Goal: Task Accomplishment & Management: Complete application form

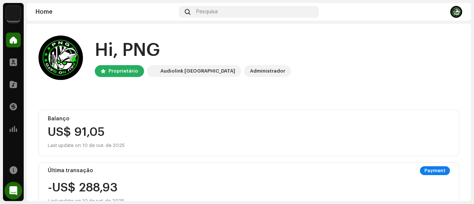
click at [13, 17] on img at bounding box center [13, 13] width 15 height 15
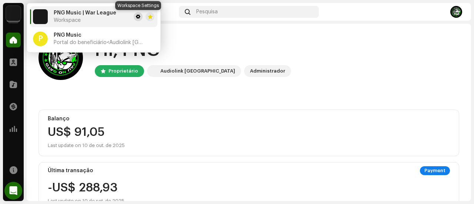
click at [139, 16] on span at bounding box center [138, 17] width 4 height 6
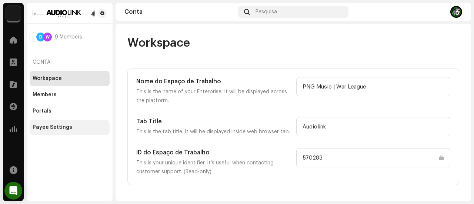
click at [84, 126] on div "Payee Settings" at bounding box center [70, 127] width 74 height 6
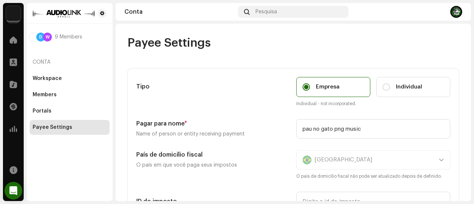
click at [454, 113] on div "Tipo Empresa Individual Individual - not incorporated. Pagar para nome * Name o…" at bounding box center [293, 160] width 331 height 182
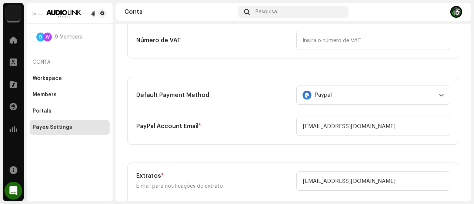
scroll to position [193, 0]
click at [393, 131] on input "[EMAIL_ADDRESS][DOMAIN_NAME]" at bounding box center [373, 125] width 154 height 19
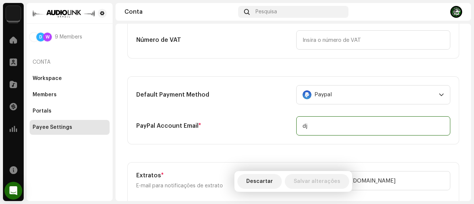
type input "d"
type input "."
type input "@"
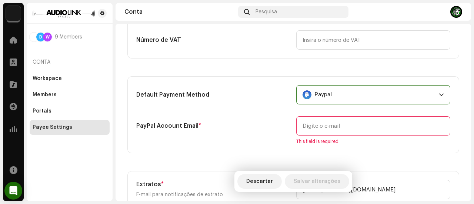
click at [406, 94] on div "Paypal" at bounding box center [369, 95] width 133 height 19
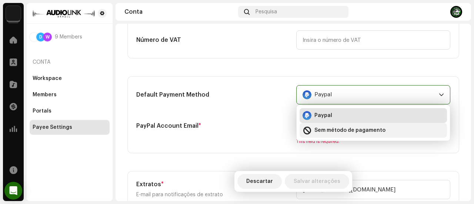
click at [380, 127] on span "Sem método de pagamento" at bounding box center [350, 130] width 71 height 7
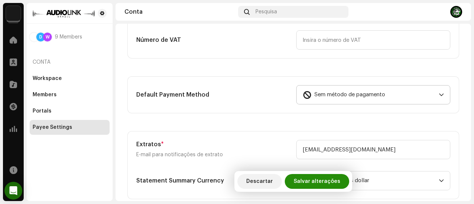
click at [316, 184] on span "Salvar alterações" at bounding box center [317, 181] width 47 height 15
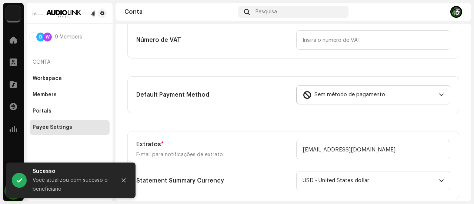
click at [315, 102] on span "Sem método de pagamento" at bounding box center [350, 95] width 71 height 19
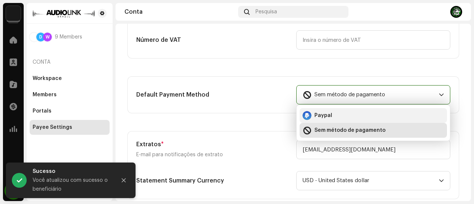
click at [315, 112] on span "Paypal" at bounding box center [324, 115] width 18 height 7
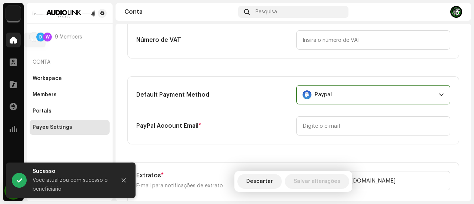
click at [16, 46] on div at bounding box center [13, 40] width 15 height 15
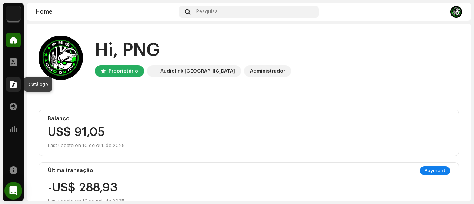
click at [13, 80] on div at bounding box center [13, 84] width 15 height 15
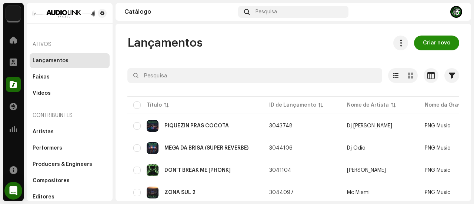
click at [432, 40] on span "Criar novo" at bounding box center [436, 43] width 27 height 15
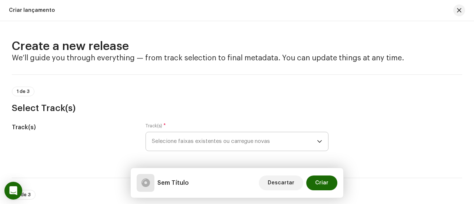
click at [212, 136] on span "Selecione faixas existentes ou carregue novas" at bounding box center [234, 141] width 165 height 19
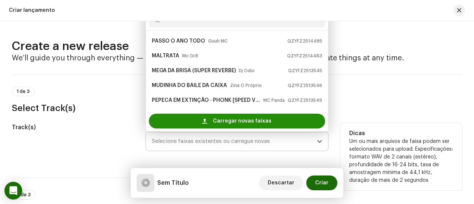
click at [227, 126] on span "Carregar novas faixas" at bounding box center [242, 121] width 59 height 15
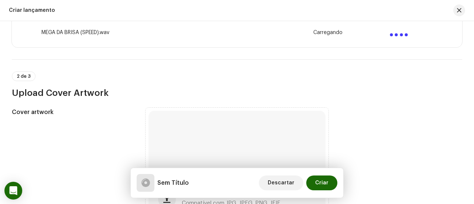
scroll to position [171, 0]
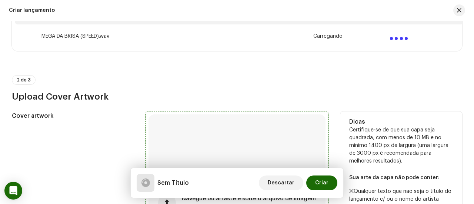
click at [267, 137] on div "Navegue ou arraste e solte o arquivo de imagem Compatível com JPG, JPEG, PNG, J…" at bounding box center [237, 202] width 177 height 177
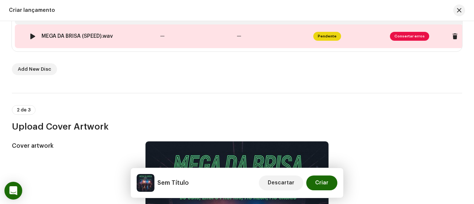
click at [202, 37] on td "—" at bounding box center [195, 36] width 77 height 24
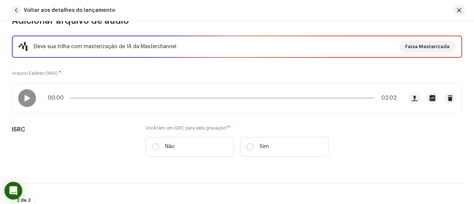
scroll to position [149, 0]
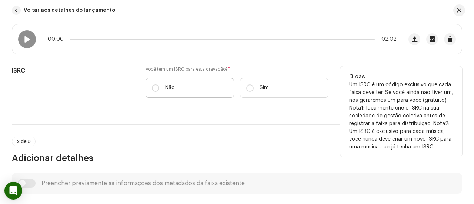
click at [222, 84] on label "Não" at bounding box center [190, 88] width 89 height 20
click at [159, 84] on input "Não" at bounding box center [155, 87] width 7 height 7
radio input "true"
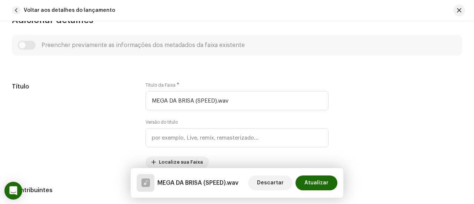
scroll to position [304, 0]
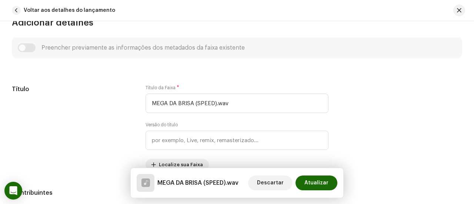
click at [36, 42] on div "Preencher previamente as informações dos metadados da faixa existente" at bounding box center [237, 47] width 450 height 21
click at [30, 42] on div "Preencher previamente as informações dos metadados da faixa existente" at bounding box center [237, 47] width 450 height 21
click at [30, 43] on div "Preencher previamente as informações dos metadados da faixa existente" at bounding box center [237, 47] width 439 height 9
click at [27, 47] on div "Preencher previamente as informações dos metadados da faixa existente" at bounding box center [237, 47] width 439 height 9
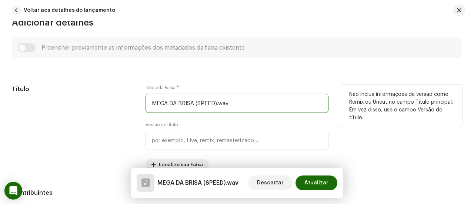
drag, startPoint x: 246, startPoint y: 97, endPoint x: 126, endPoint y: 84, distance: 119.9
click at [126, 85] on div "Título Título da Faixa * MEGA DA BRISA (SPEED).wav Versão do título Localize su…" at bounding box center [237, 128] width 450 height 86
paste input "- SPEED"
type input "MEGA DA BRISA - SPEED"
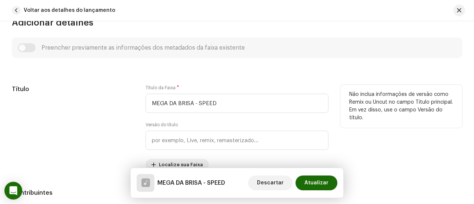
click at [106, 89] on h5 "Título" at bounding box center [73, 89] width 122 height 9
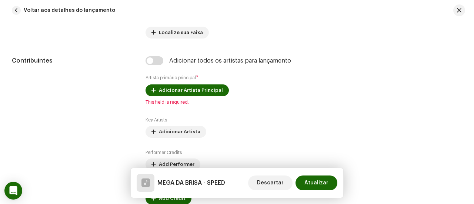
scroll to position [438, 0]
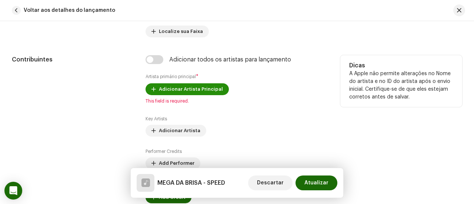
click at [153, 85] on button "Adicionar Artista Principal" at bounding box center [187, 89] width 83 height 12
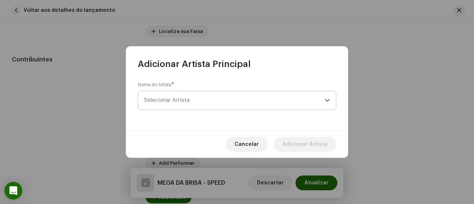
click at [159, 93] on span "Selecionar Artista" at bounding box center [234, 100] width 181 height 19
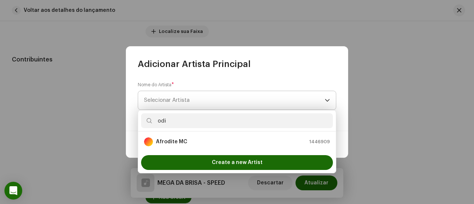
type input "odio"
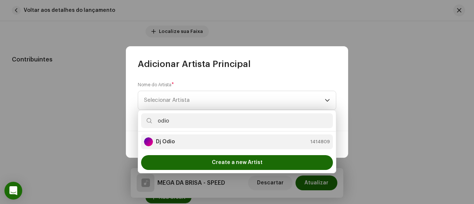
click at [192, 140] on div "Dj Odio 1414809" at bounding box center [237, 141] width 186 height 9
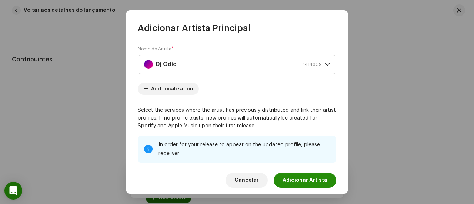
click at [293, 180] on span "Adicionar Artista" at bounding box center [305, 180] width 45 height 15
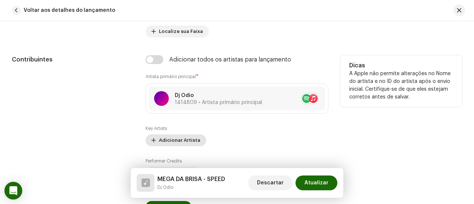
click at [182, 139] on span "Adicionar Artista" at bounding box center [179, 140] width 41 height 15
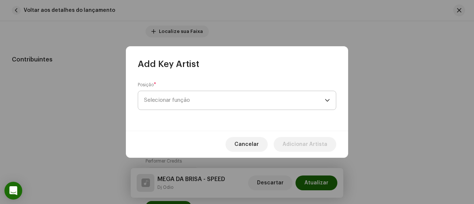
click at [186, 102] on span "Selecionar função" at bounding box center [234, 100] width 181 height 19
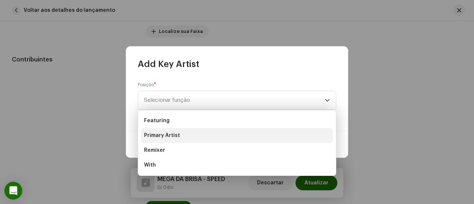
click at [175, 130] on li "Primary Artist" at bounding box center [237, 135] width 192 height 15
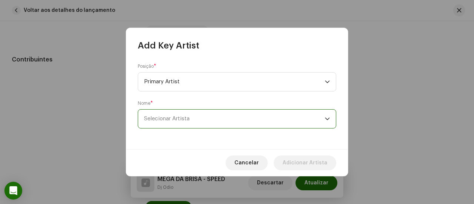
click at [207, 118] on span "Selecionar Artista" at bounding box center [234, 119] width 181 height 19
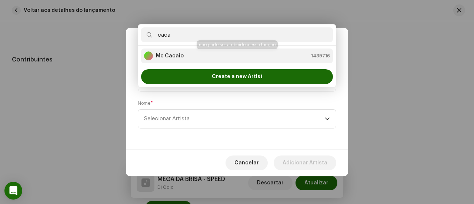
type input "caca"
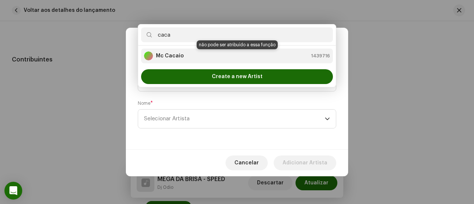
click at [189, 57] on div "Mc Cacaio 1439716" at bounding box center [237, 55] width 186 height 9
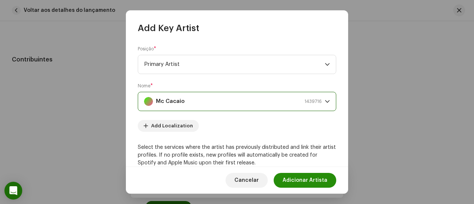
click at [296, 178] on span "Adicionar Artista" at bounding box center [305, 180] width 45 height 15
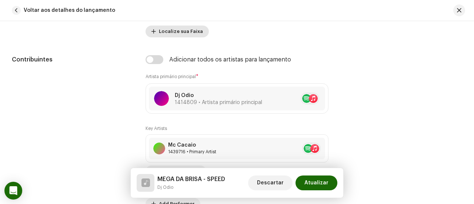
click at [177, 35] on span "Localize sua Faixa" at bounding box center [181, 31] width 44 height 15
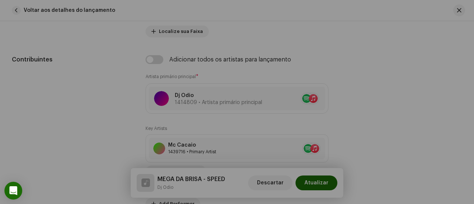
click at [113, 63] on div "Localize sua Faixa Língua * Escolha o idioma Título * Versão do título Adiciona…" at bounding box center [237, 102] width 474 height 204
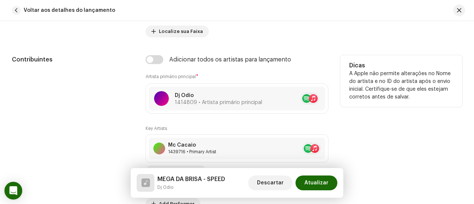
click at [118, 124] on div "Contribuintes" at bounding box center [73, 154] width 122 height 198
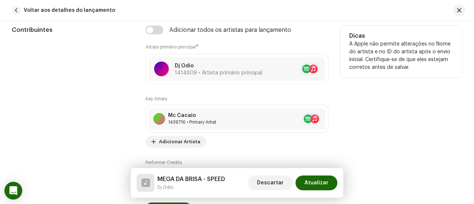
scroll to position [482, 0]
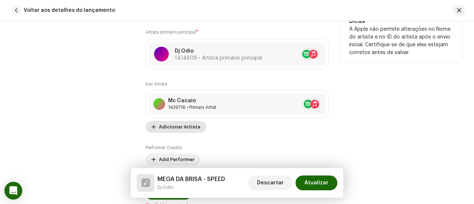
click at [153, 121] on button "Adicionar Artista" at bounding box center [176, 127] width 61 height 12
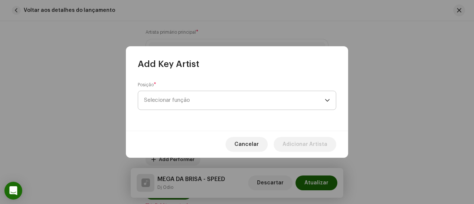
click at [175, 96] on span "Selecionar função" at bounding box center [234, 100] width 181 height 19
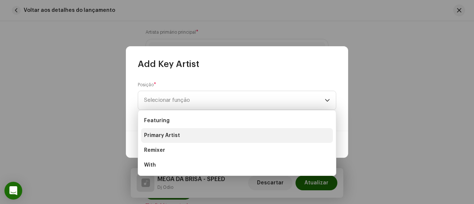
click at [158, 131] on li "Primary Artist" at bounding box center [237, 135] width 192 height 15
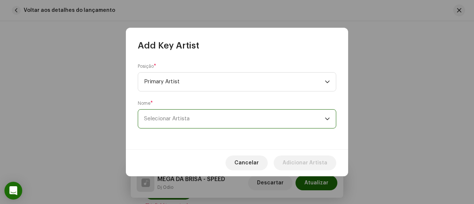
click at [162, 126] on span "Selecionar Artista" at bounding box center [234, 119] width 181 height 19
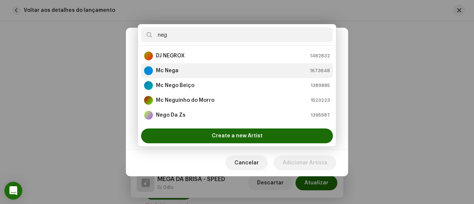
type input "neg"
click at [182, 65] on li "Mc Nega 1673648" at bounding box center [237, 70] width 192 height 15
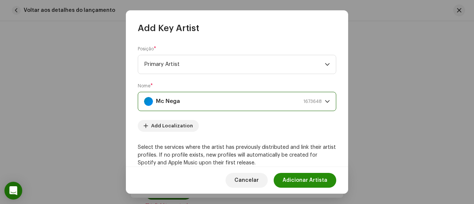
click at [308, 181] on span "Adicionar Artista" at bounding box center [305, 180] width 45 height 15
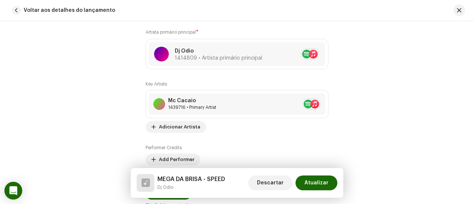
click at [308, 181] on span "Atualizar" at bounding box center [317, 183] width 24 height 15
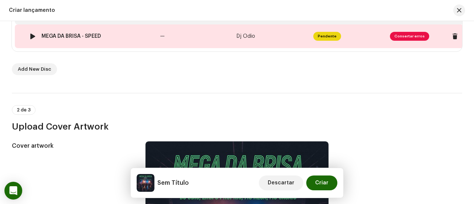
click at [239, 40] on td "Dj Odio" at bounding box center [272, 36] width 77 height 24
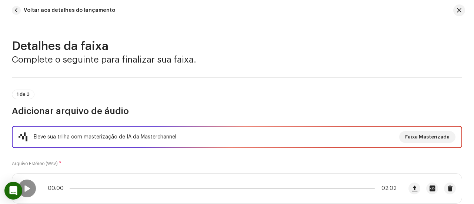
click at [223, 95] on div "1 de 3 Adicionar arquivo de áudio" at bounding box center [237, 103] width 450 height 27
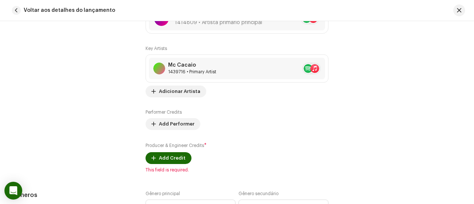
scroll to position [519, 0]
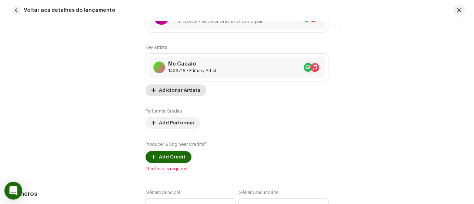
click at [189, 88] on span "Adicionar Artista" at bounding box center [179, 90] width 41 height 15
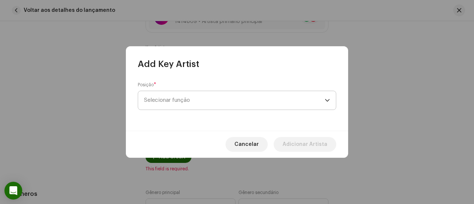
click at [188, 101] on span "Selecionar função" at bounding box center [234, 100] width 181 height 19
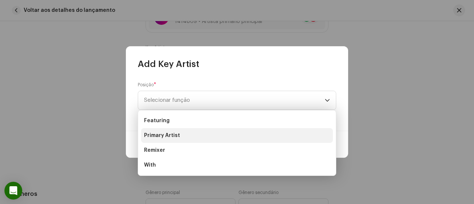
click at [182, 131] on li "Primary Artist" at bounding box center [237, 135] width 192 height 15
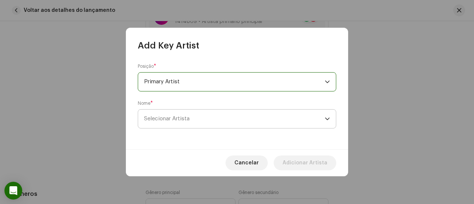
click at [182, 121] on span "Selecionar Artista" at bounding box center [167, 119] width 46 height 6
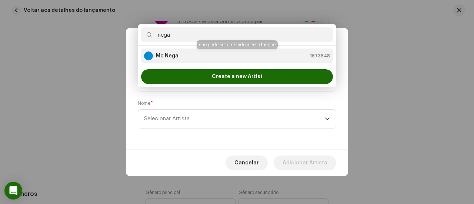
type input "nega"
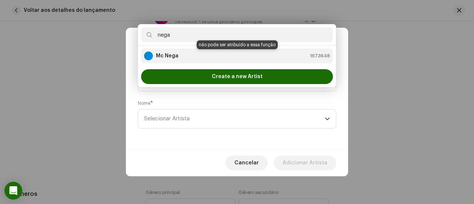
click at [180, 55] on div "Mc Nega 1673648" at bounding box center [237, 55] width 186 height 9
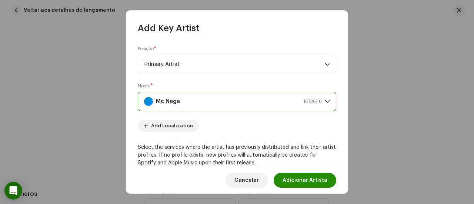
click at [300, 177] on span "Adicionar Artista" at bounding box center [305, 180] width 45 height 15
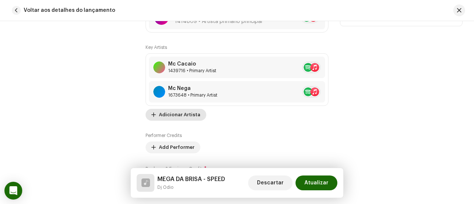
click at [169, 112] on span "Adicionar Artista" at bounding box center [179, 114] width 41 height 15
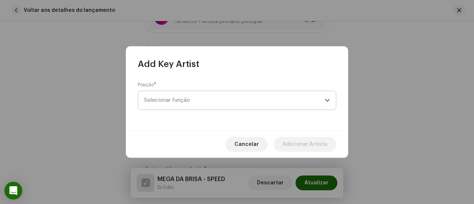
click at [189, 100] on span "Selecionar função" at bounding box center [234, 100] width 181 height 19
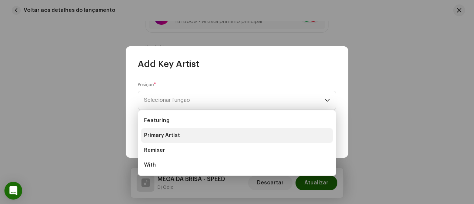
click at [173, 140] on li "Primary Artist" at bounding box center [237, 135] width 192 height 15
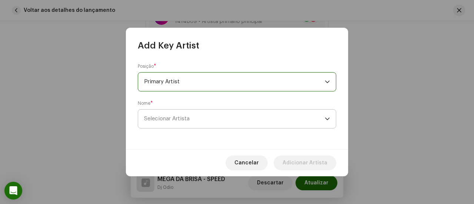
click at [189, 120] on span "Selecionar Artista" at bounding box center [167, 119] width 46 height 6
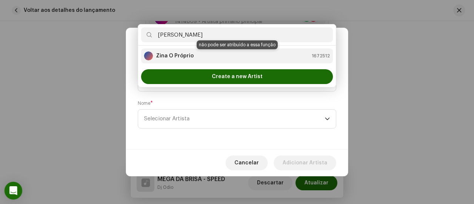
type input "[PERSON_NAME]"
click at [190, 55] on strong "Zina O Próprio" at bounding box center [175, 55] width 38 height 7
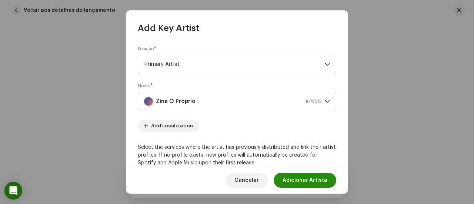
click at [302, 176] on span "Adicionar Artista" at bounding box center [305, 180] width 45 height 15
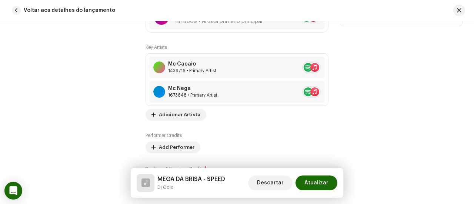
click at [112, 123] on div "Contribuintes" at bounding box center [73, 85] width 122 height 222
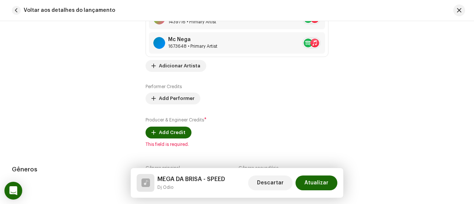
scroll to position [578, 0]
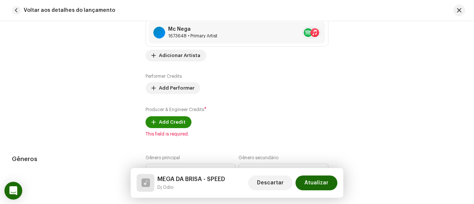
click at [148, 123] on button "Add Credit" at bounding box center [169, 122] width 46 height 12
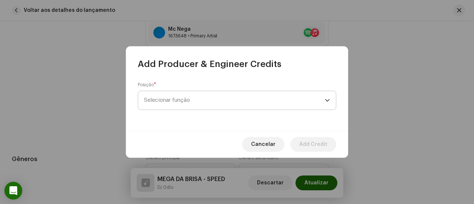
click at [161, 106] on span "Selecionar função" at bounding box center [234, 100] width 181 height 19
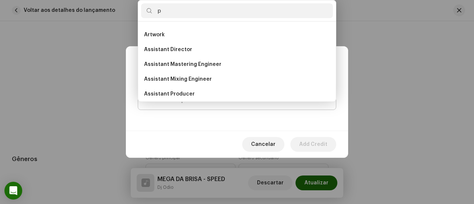
scroll to position [0, 0]
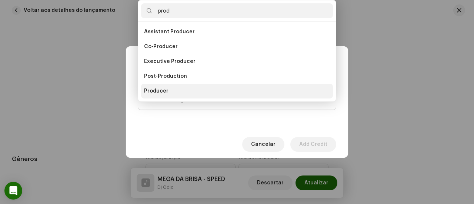
type input "prod"
click at [166, 90] on span "Producer" at bounding box center [156, 90] width 24 height 7
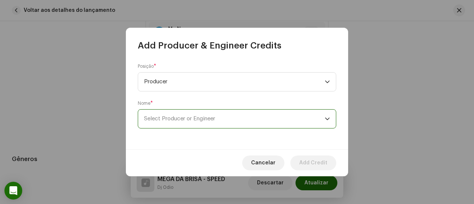
click at [180, 114] on span "Select Producer or Engineer" at bounding box center [234, 119] width 181 height 19
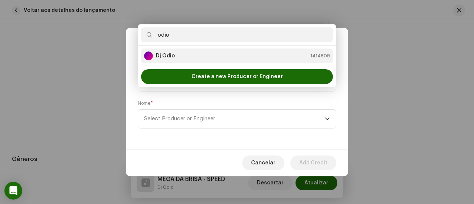
type input "odio"
click at [186, 59] on div "Dj Odio 1414809" at bounding box center [237, 55] width 186 height 9
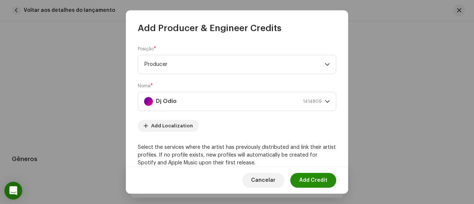
click at [316, 183] on span "Add Credit" at bounding box center [313, 180] width 28 height 15
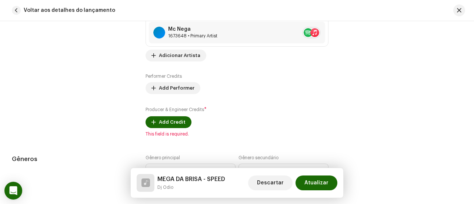
click at [362, 134] on div "Dicas A Apple não permite alterações no Nome do artista e no ID do artista após…" at bounding box center [401, 26] width 122 height 222
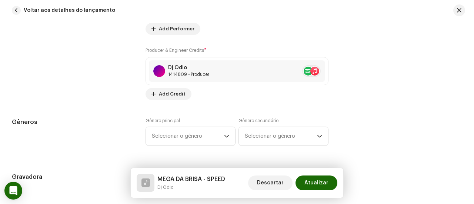
scroll to position [652, 0]
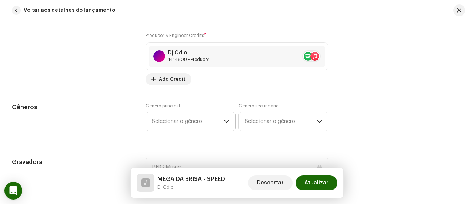
click at [219, 120] on span "Selecionar o gênero" at bounding box center [188, 121] width 72 height 19
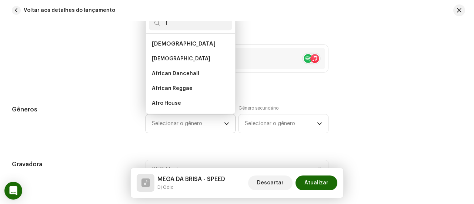
type input "fu"
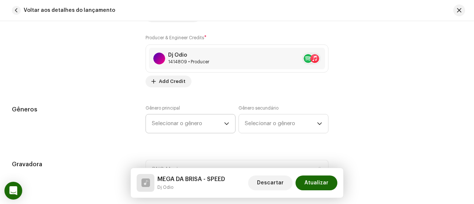
type input "n"
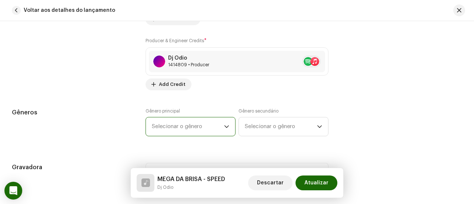
click at [219, 120] on span "Selecionar o gênero" at bounding box center [188, 126] width 72 height 19
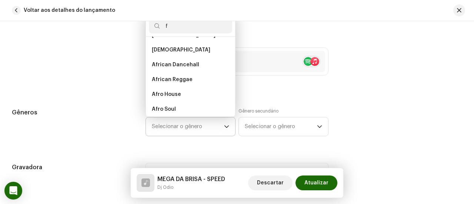
scroll to position [0, 0]
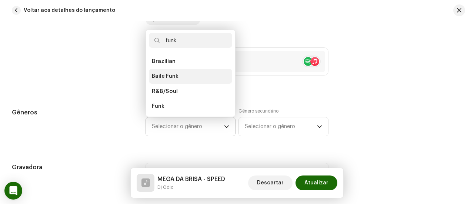
type input "funk"
drag, startPoint x: 207, startPoint y: 67, endPoint x: 177, endPoint y: 67, distance: 29.6
click at [177, 69] on li "Baile Funk" at bounding box center [190, 76] width 83 height 15
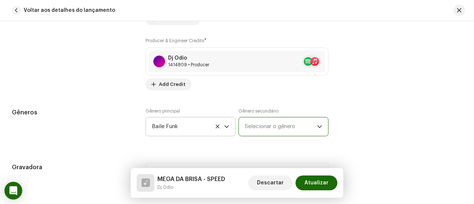
click at [269, 119] on span "Selecionar o gênero" at bounding box center [281, 126] width 72 height 19
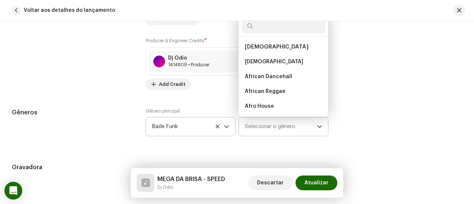
scroll to position [12, 0]
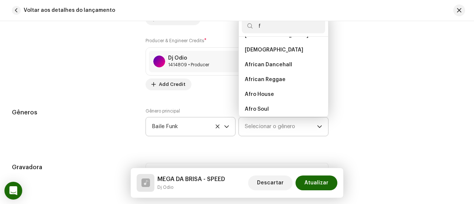
type input "fu"
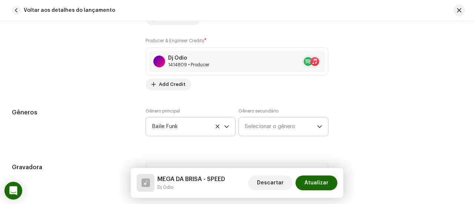
type input "nk"
click at [269, 120] on span "Selecionar o gênero" at bounding box center [281, 126] width 72 height 19
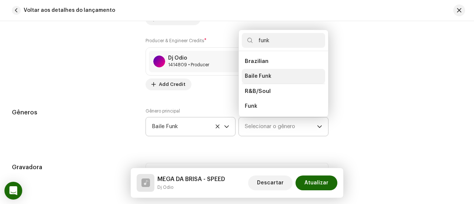
type input "funk"
click at [276, 74] on li "Baile Funk" at bounding box center [283, 76] width 83 height 15
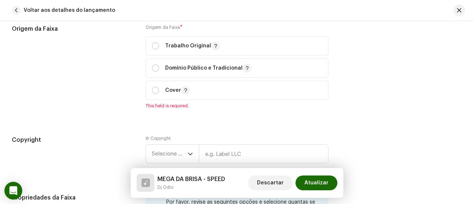
scroll to position [943, 0]
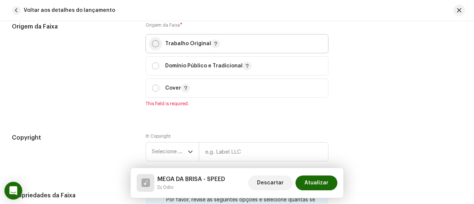
click at [152, 40] on input "radio" at bounding box center [155, 43] width 7 height 7
radio input "true"
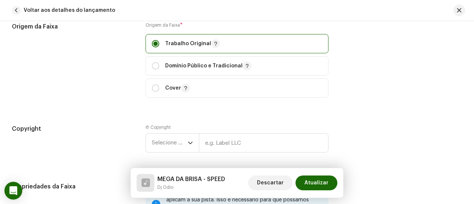
click at [122, 101] on div "Origem da Faixa" at bounding box center [73, 64] width 122 height 84
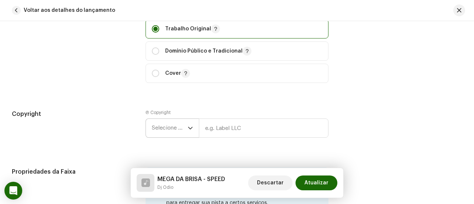
click at [157, 123] on span "Selecione o ano" at bounding box center [170, 128] width 36 height 19
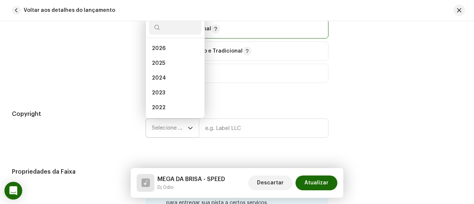
scroll to position [12, 0]
click at [166, 49] on li "2025" at bounding box center [175, 51] width 53 height 15
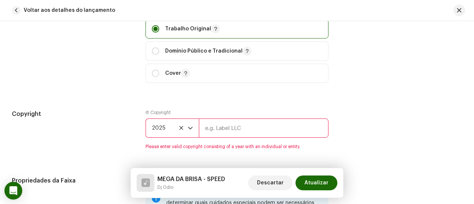
click at [223, 119] on input "text" at bounding box center [264, 128] width 130 height 19
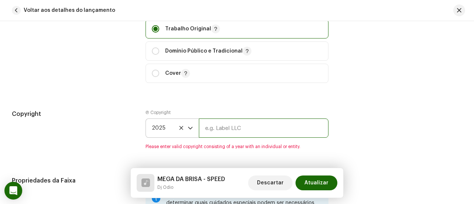
type input "PNG Music"
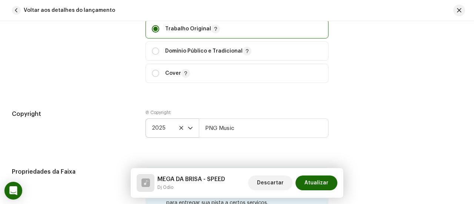
click at [119, 144] on div "Copyright" at bounding box center [73, 130] width 122 height 40
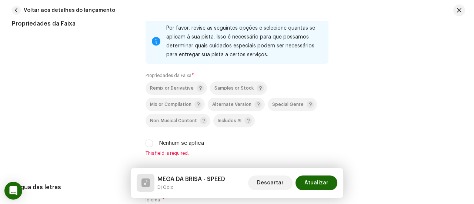
scroll to position [1121, 0]
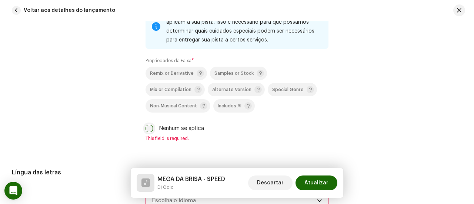
click at [148, 126] on input "Nenhum se aplica" at bounding box center [149, 128] width 7 height 7
checkbox input "true"
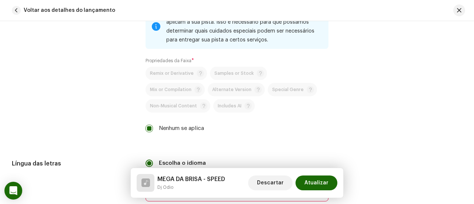
click at [107, 122] on div "Propriedades da Faixa" at bounding box center [73, 72] width 122 height 137
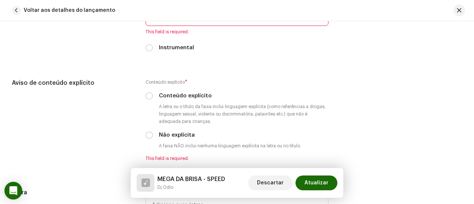
scroll to position [1284, 0]
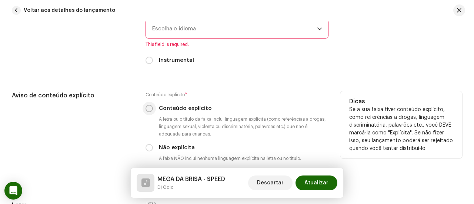
click at [148, 106] on input "Conteúdo explícito" at bounding box center [149, 108] width 7 height 7
radio input "true"
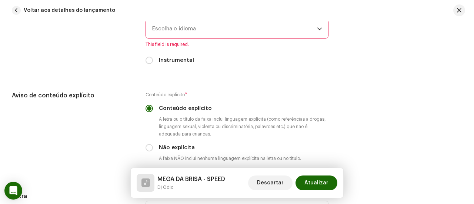
click at [179, 35] on span "Escolha o idioma" at bounding box center [234, 29] width 165 height 19
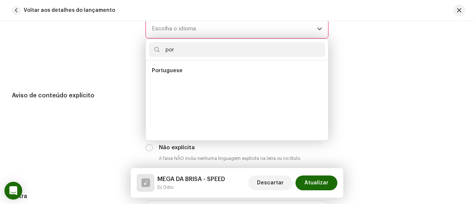
scroll to position [0, 0]
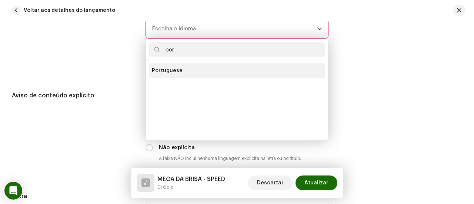
type input "por"
click at [183, 69] on li "Portuguese" at bounding box center [237, 70] width 176 height 15
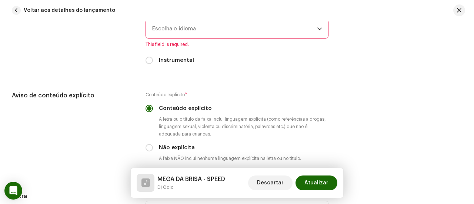
scroll to position [1281, 0]
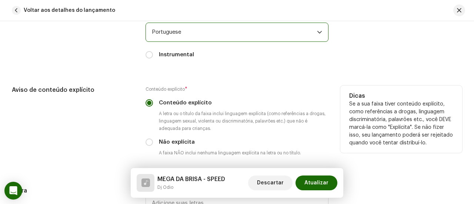
click at [119, 136] on div "Aviso de conteúdo explícito" at bounding box center [73, 127] width 122 height 83
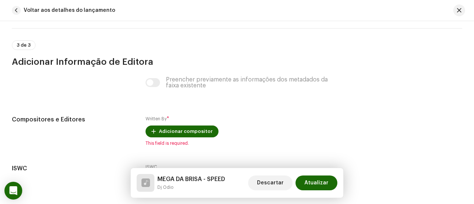
scroll to position [1503, 0]
click at [151, 80] on div "Preencher previamente as informações dos metadados da faixa existente" at bounding box center [237, 82] width 183 height 12
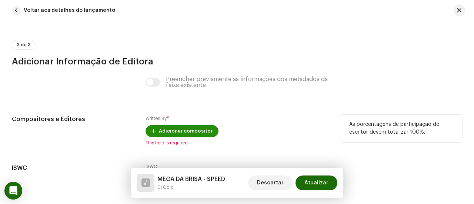
click at [184, 124] on span "Adicionar compositor" at bounding box center [186, 131] width 54 height 15
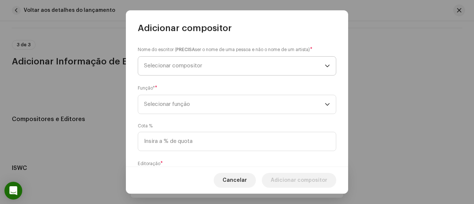
click at [177, 67] on span "Selecionar compositor" at bounding box center [173, 66] width 58 height 6
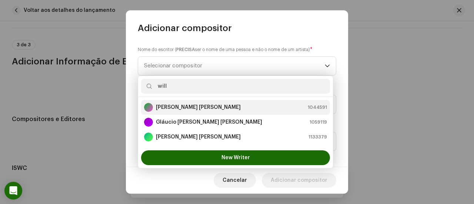
type input "will"
click at [177, 110] on strong "[PERSON_NAME] [PERSON_NAME]" at bounding box center [198, 107] width 85 height 7
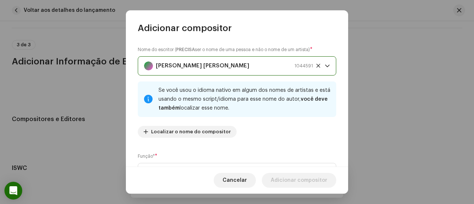
click at [235, 156] on div "Função* * Selecionar função" at bounding box center [237, 168] width 199 height 30
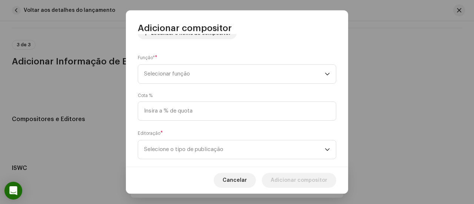
scroll to position [104, 0]
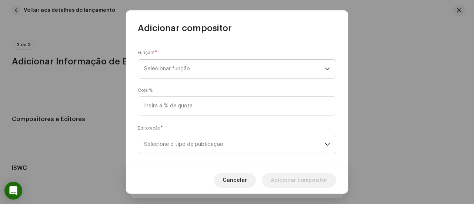
click at [248, 76] on span "Selecionar função" at bounding box center [234, 69] width 181 height 19
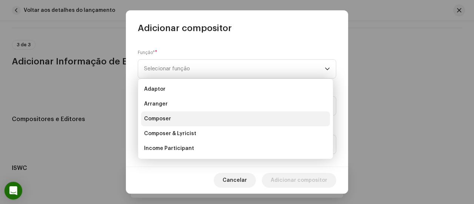
click at [210, 115] on li "Composer" at bounding box center [235, 119] width 189 height 15
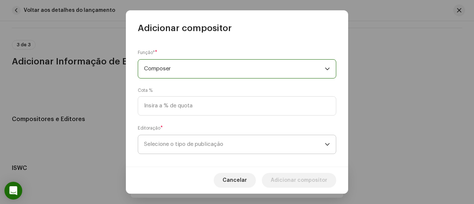
click at [208, 145] on span "Selecione o tipo de publicação" at bounding box center [234, 144] width 181 height 19
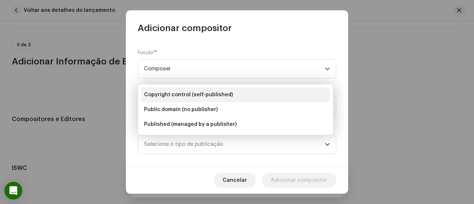
click at [236, 96] on li "Copyright control (self-published)" at bounding box center [235, 94] width 189 height 15
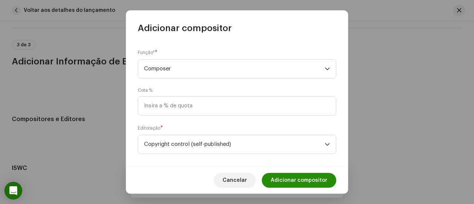
click at [297, 179] on span "Adicionar compositor" at bounding box center [299, 180] width 57 height 15
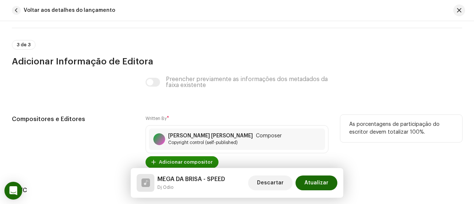
click at [199, 156] on span "Adicionar compositor" at bounding box center [186, 162] width 54 height 15
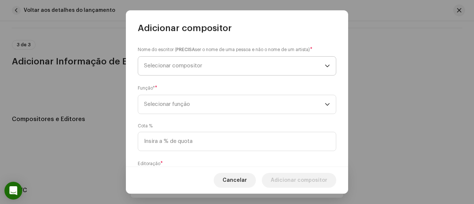
click at [213, 68] on span "Selecionar compositor" at bounding box center [234, 66] width 181 height 19
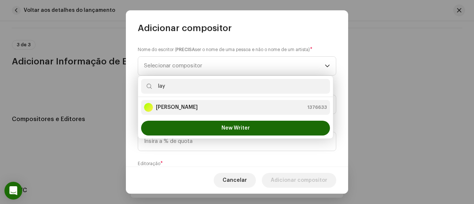
type input "lay"
click at [198, 107] on strong "[PERSON_NAME]" at bounding box center [177, 107] width 42 height 7
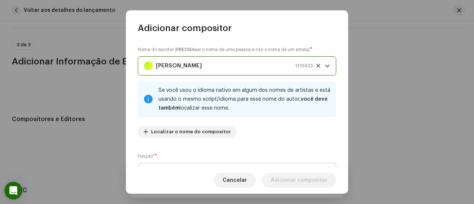
click at [216, 163] on span "Selecionar função" at bounding box center [234, 172] width 181 height 19
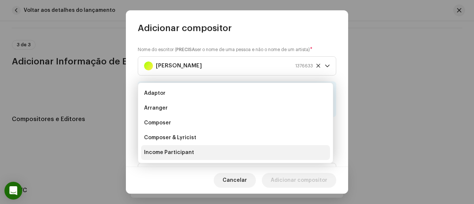
scroll to position [12, 0]
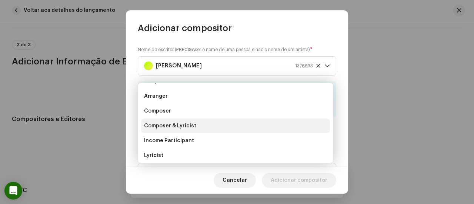
click at [222, 127] on li "Composer & Lyricist" at bounding box center [235, 126] width 189 height 15
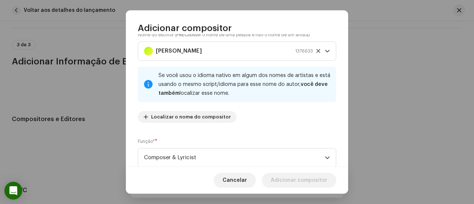
click at [260, 135] on div "Nome do escritor ( PRECISA ser o nome de [PERSON_NAME] e não o nome de um artis…" at bounding box center [237, 100] width 222 height 133
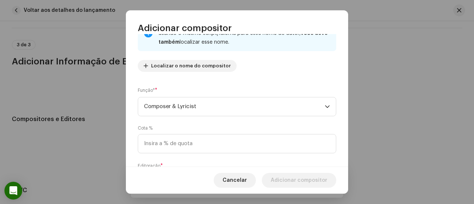
scroll to position [104, 0]
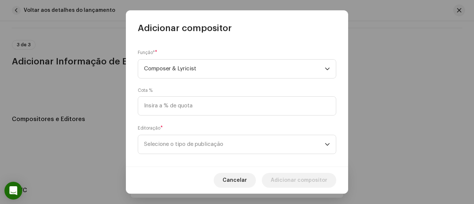
click at [260, 135] on span "Selecione o tipo de publicação" at bounding box center [234, 144] width 181 height 19
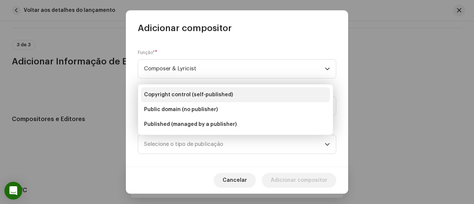
click at [253, 90] on li "Copyright control (self-published)" at bounding box center [235, 94] width 189 height 15
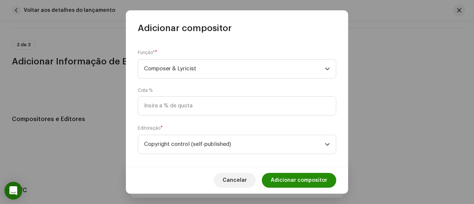
click at [296, 177] on span "Adicionar compositor" at bounding box center [299, 180] width 57 height 15
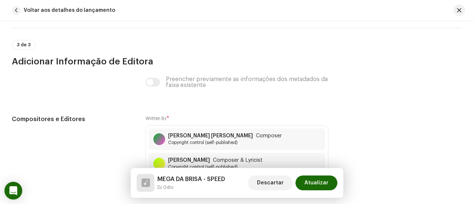
click at [320, 81] on div "Preencher previamente as informações dos metadados da faixa existente" at bounding box center [237, 82] width 183 height 12
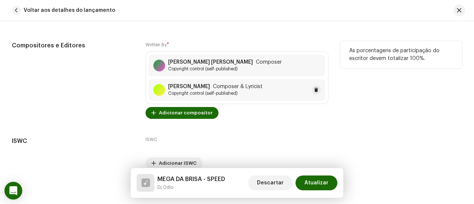
scroll to position [1577, 0]
click at [197, 108] on span "Adicionar compositor" at bounding box center [186, 112] width 54 height 15
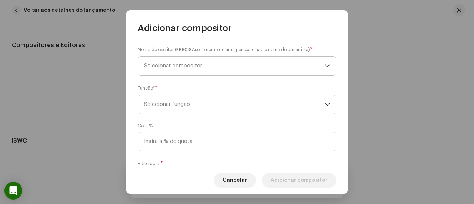
click at [193, 69] on span "Selecionar compositor" at bounding box center [234, 66] width 181 height 19
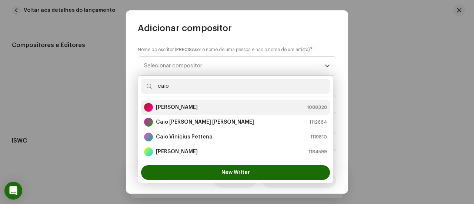
type input "caio"
click at [198, 104] on strong "[PERSON_NAME]" at bounding box center [177, 107] width 42 height 7
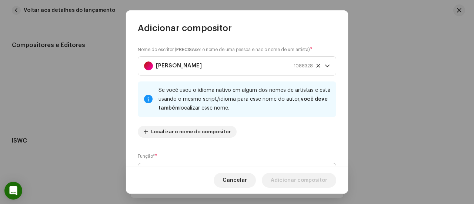
click at [208, 163] on span "Selecionar função" at bounding box center [234, 172] width 181 height 19
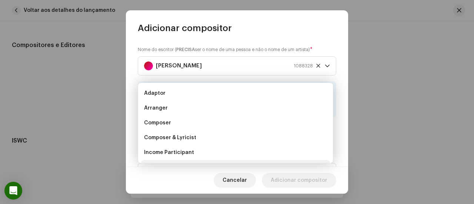
scroll to position [12, 0]
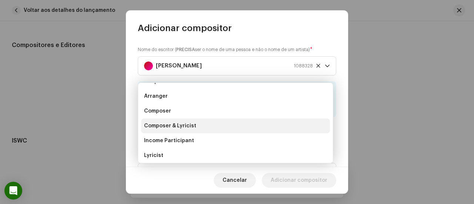
click at [213, 123] on li "Composer & Lyricist" at bounding box center [235, 126] width 189 height 15
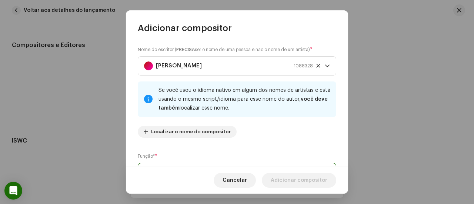
scroll to position [15, 0]
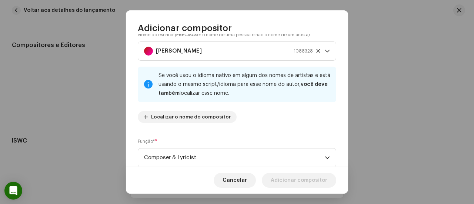
click at [281, 136] on div "Nome do escritor ( PRECISA ser o nome de [PERSON_NAME] e não o nome de um artis…" at bounding box center [237, 100] width 222 height 133
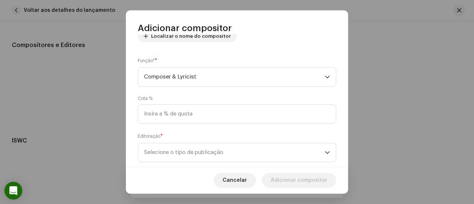
scroll to position [104, 0]
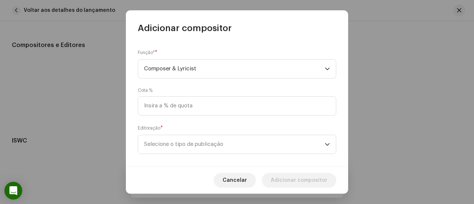
click at [281, 136] on span "Selecione o tipo de publicação" at bounding box center [234, 144] width 181 height 19
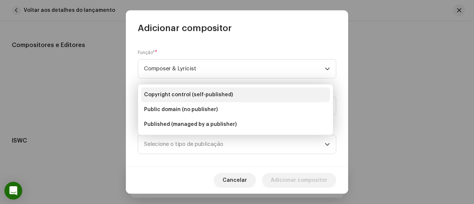
click at [269, 90] on li "Copyright control (self-published)" at bounding box center [235, 94] width 189 height 15
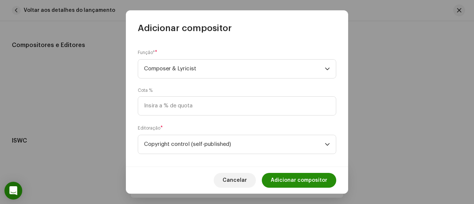
click at [300, 183] on span "Adicionar compositor" at bounding box center [299, 180] width 57 height 15
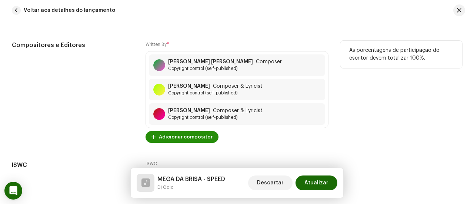
click at [183, 139] on span "Adicionar compositor" at bounding box center [186, 137] width 54 height 15
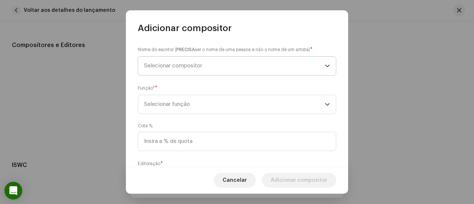
click at [189, 65] on span "Selecionar compositor" at bounding box center [173, 66] width 58 height 6
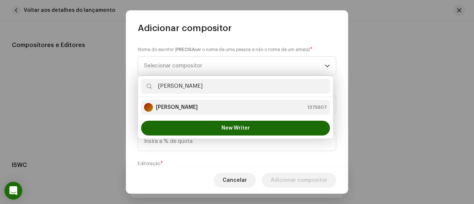
type input "[PERSON_NAME]"
click at [166, 105] on strong "[PERSON_NAME]" at bounding box center [177, 107] width 42 height 7
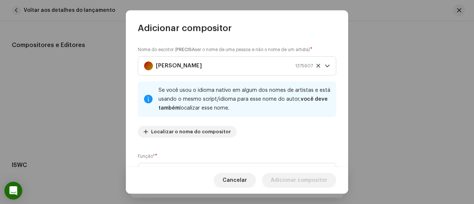
click at [184, 162] on div "Função* * Selecionar função" at bounding box center [237, 168] width 199 height 30
click at [182, 162] on div "Função* * Selecionar função" at bounding box center [237, 168] width 199 height 30
click at [176, 164] on span "Selecionar função" at bounding box center [234, 172] width 181 height 19
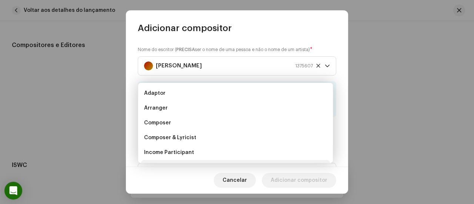
scroll to position [12, 0]
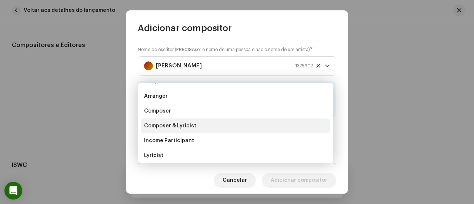
click at [194, 125] on li "Composer & Lyricist" at bounding box center [235, 126] width 189 height 15
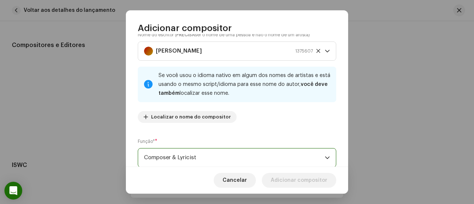
click at [264, 123] on div "Nome do escritor ( PRECISA ser o nome de [PERSON_NAME] e não o nome de um artis…" at bounding box center [237, 80] width 199 height 98
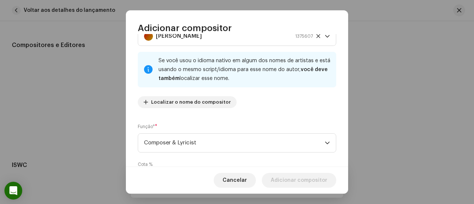
scroll to position [111, 0]
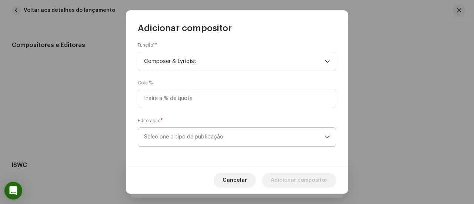
click at [262, 130] on span "Selecione o tipo de publicação" at bounding box center [234, 137] width 181 height 19
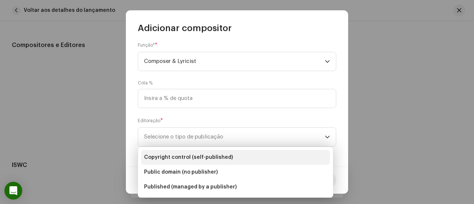
click at [240, 155] on li "Copyright control (self-published)" at bounding box center [235, 157] width 189 height 15
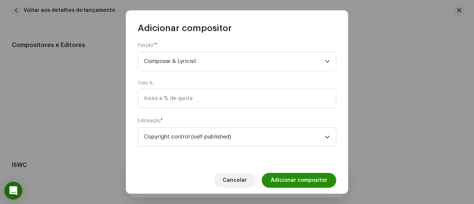
click at [284, 177] on span "Adicionar compositor" at bounding box center [299, 180] width 57 height 15
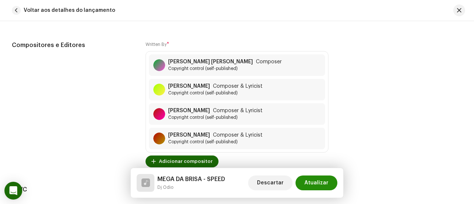
click at [310, 183] on span "Atualizar" at bounding box center [317, 183] width 24 height 15
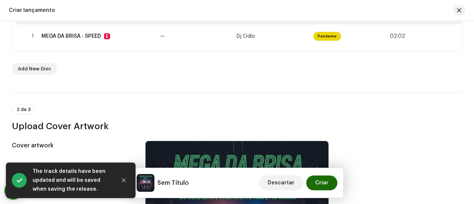
click at [229, 117] on div "2 de 3 Upload Cover Artwork" at bounding box center [237, 118] width 450 height 27
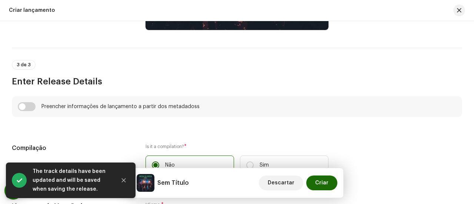
scroll to position [468, 0]
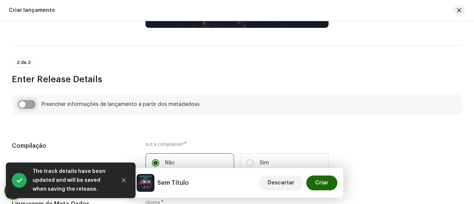
click at [28, 103] on input "checkbox" at bounding box center [27, 104] width 18 height 9
checkbox input "true"
type input "MEGA DA BRISA - SPEED"
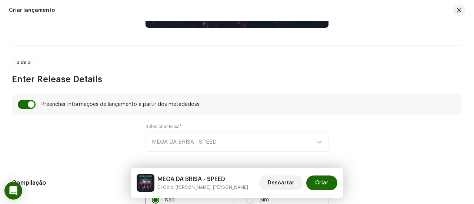
click at [161, 75] on h3 "Enter Release Details" at bounding box center [237, 79] width 450 height 12
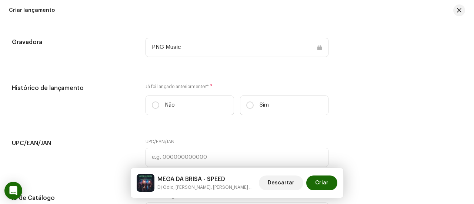
scroll to position [1194, 0]
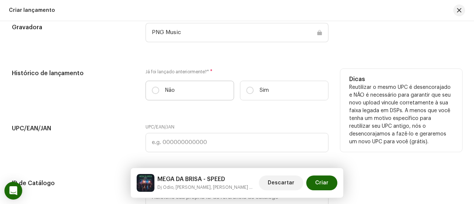
click at [159, 89] on label "Não" at bounding box center [190, 91] width 89 height 20
click at [159, 89] on input "Não" at bounding box center [155, 90] width 7 height 7
radio input "true"
click at [132, 95] on div "Histórico de lançamento" at bounding box center [73, 87] width 122 height 37
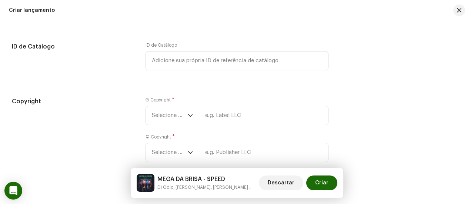
scroll to position [1357, 0]
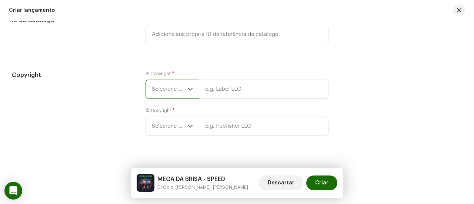
click at [156, 87] on span "Selecione o ano" at bounding box center [170, 89] width 36 height 19
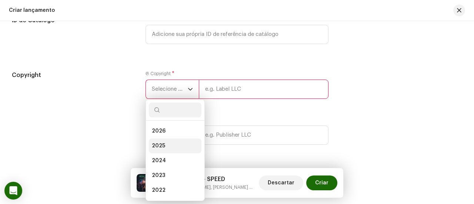
click at [164, 143] on li "2025" at bounding box center [175, 146] width 53 height 15
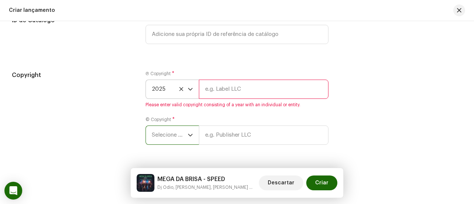
click at [161, 138] on span "Selecione o ano" at bounding box center [170, 135] width 36 height 19
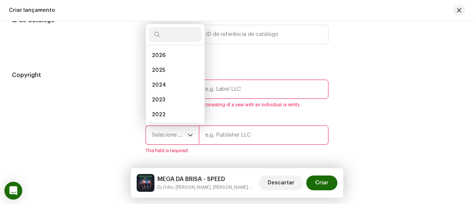
scroll to position [12, 0]
click at [163, 60] on span "2025" at bounding box center [158, 58] width 13 height 7
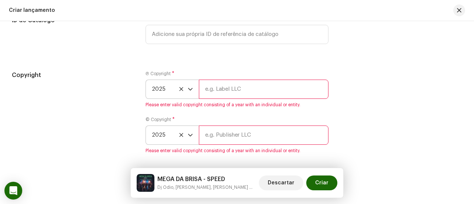
click at [213, 84] on input "text" at bounding box center [264, 89] width 130 height 19
type input "PNG Music"
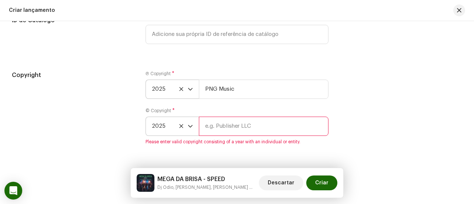
click at [240, 129] on input "text" at bounding box center [264, 126] width 130 height 19
type input "PNG Music"
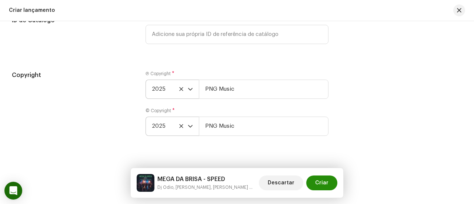
click at [321, 180] on span "Criar" at bounding box center [321, 183] width 13 height 15
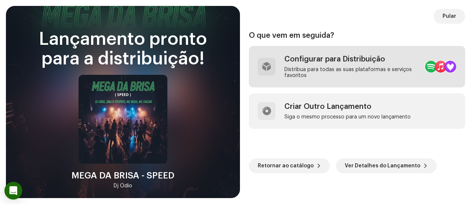
click at [298, 69] on div "Distribua para todas as suas plataformas e serviços favoritos" at bounding box center [352, 73] width 135 height 12
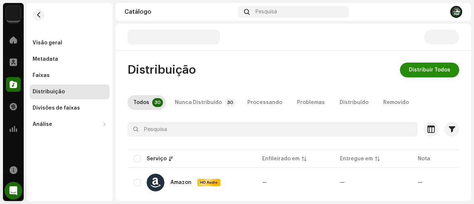
click at [410, 72] on span "Distribuir Todos" at bounding box center [429, 70] width 41 height 15
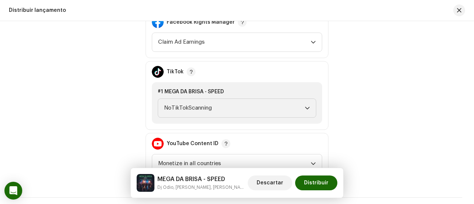
scroll to position [876, 0]
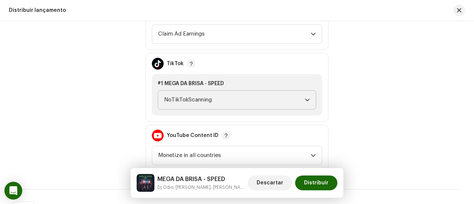
click at [308, 100] on icon "dropdown trigger" at bounding box center [307, 99] width 5 height 5
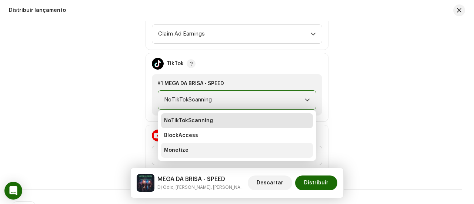
click at [279, 143] on li "Monetize" at bounding box center [237, 150] width 152 height 15
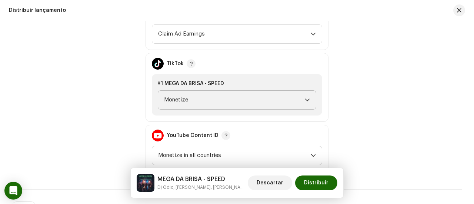
click at [361, 137] on div "Política de [PERSON_NAME] Facebook Rights Manager Claim Ad Earnings TikTok #1 M…" at bounding box center [237, 87] width 450 height 168
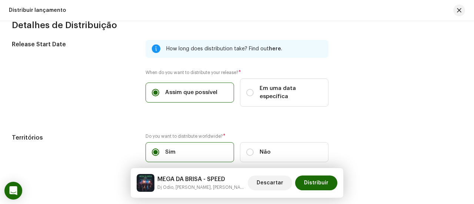
scroll to position [1290, 0]
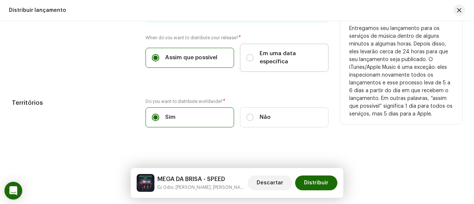
click at [288, 64] on label "Em uma data específica" at bounding box center [284, 58] width 89 height 28
click at [254, 61] on input "Em uma data específica" at bounding box center [249, 57] width 7 height 7
radio input "true"
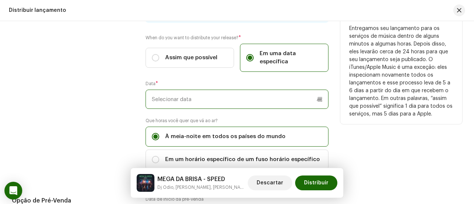
click at [318, 94] on input "text" at bounding box center [237, 99] width 183 height 19
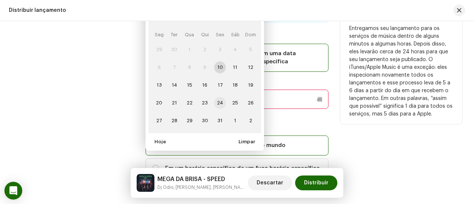
click at [218, 97] on span "24" at bounding box center [220, 103] width 12 height 12
type input "[DATE]"
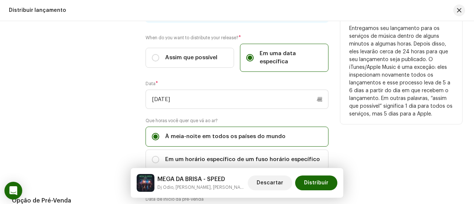
click at [362, 141] on div "Data inicial do lançamento: Entregamos seu lançamento para os serviços de músic…" at bounding box center [401, 91] width 122 height 173
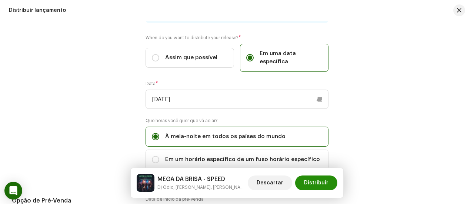
click at [315, 180] on span "Distribuir" at bounding box center [316, 183] width 24 height 15
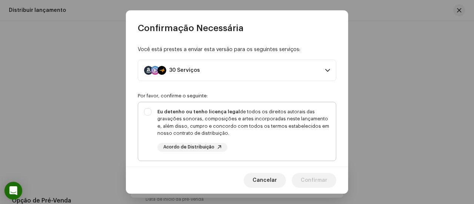
click at [316, 143] on div "Eu detenho ou tenho licença legal de todos os direitos autorais das gravações s…" at bounding box center [243, 130] width 173 height 44
checkbox input "true"
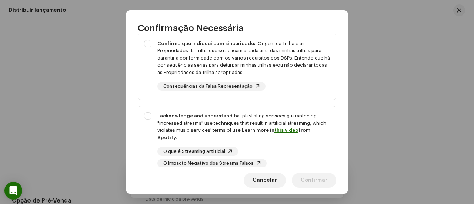
scroll to position [133, 0]
click at [319, 97] on span "Confirmo que indiquei com sinceridade a Origem da Trilha e as Propriedades da T…" at bounding box center [237, 67] width 198 height 66
checkbox input "true"
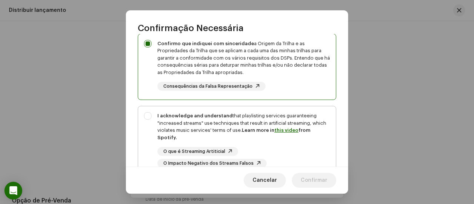
click at [318, 144] on div "I acknowledge and understand that playlisting services guaranteeing "increased …" at bounding box center [243, 140] width 173 height 56
checkbox input "true"
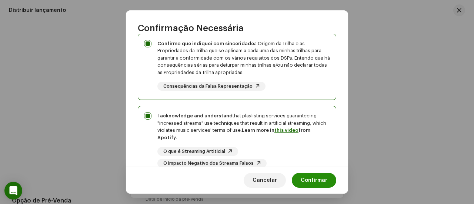
click at [320, 183] on span "Confirmar" at bounding box center [314, 180] width 27 height 15
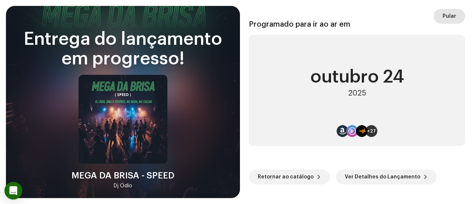
click at [448, 18] on span "Pular" at bounding box center [450, 16] width 14 height 15
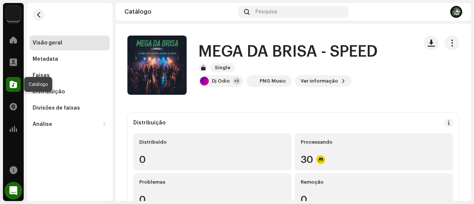
click at [17, 81] on div at bounding box center [13, 84] width 15 height 15
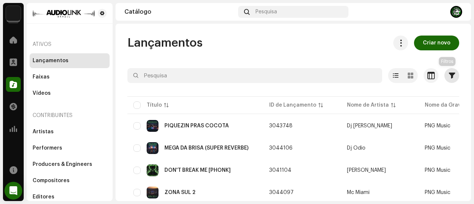
click at [449, 77] on span "button" at bounding box center [452, 76] width 6 height 6
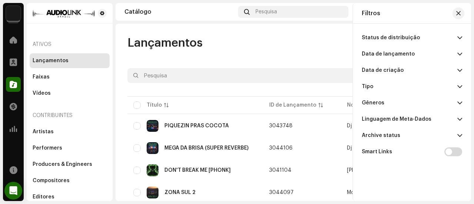
click at [430, 52] on p-accordion-header "Data de lançamento" at bounding box center [412, 54] width 100 height 16
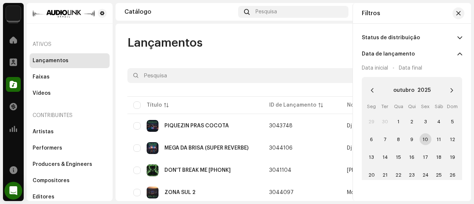
click at [424, 139] on span "10" at bounding box center [426, 139] width 12 height 12
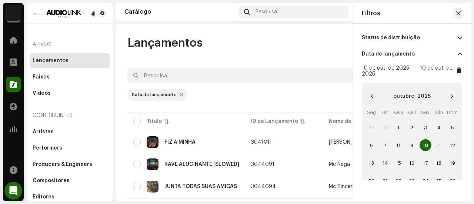
click at [302, 28] on div "Lançamentos Criar novo 1 Selecionado 0 Opções Filtros Status de distribuição Nu…" at bounding box center [294, 112] width 356 height 177
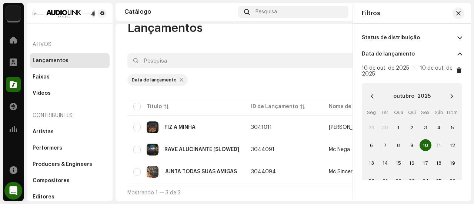
click at [325, 83] on div "Data de lançamento" at bounding box center [293, 80] width 332 height 12
click at [420, 141] on span "10" at bounding box center [426, 145] width 12 height 12
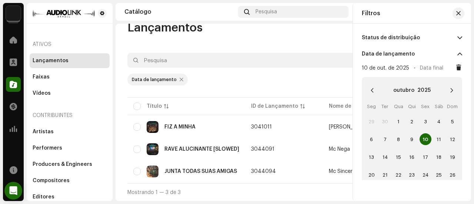
click at [421, 141] on span "10" at bounding box center [426, 139] width 12 height 12
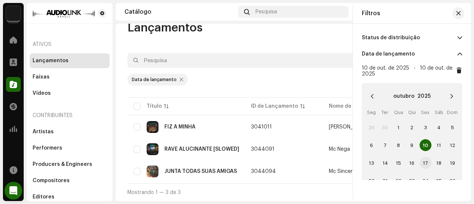
click at [422, 163] on span "17" at bounding box center [426, 163] width 12 height 12
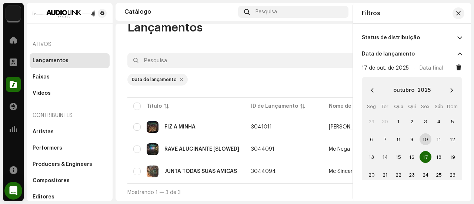
click at [422, 157] on span "17" at bounding box center [426, 157] width 12 height 12
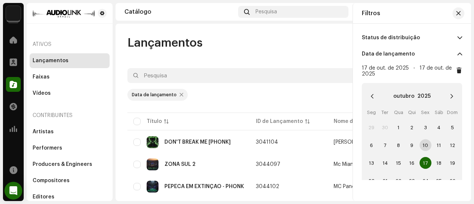
click at [305, 94] on div "Data de lançamento" at bounding box center [293, 95] width 332 height 12
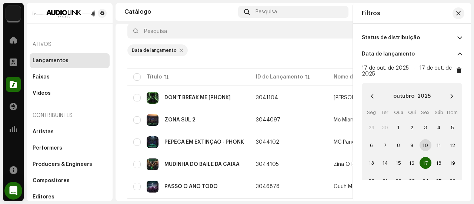
scroll to position [59, 0]
